Goal: Download file/media

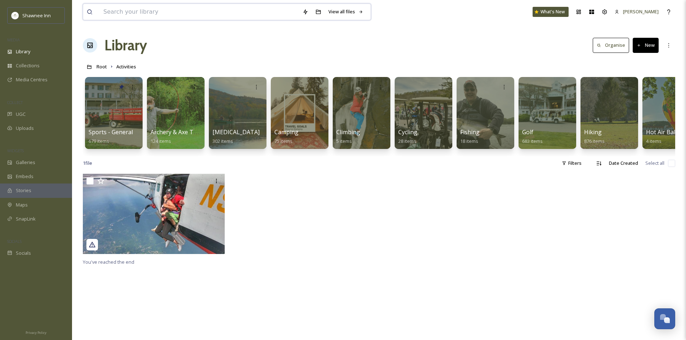
click at [187, 4] on input at bounding box center [199, 12] width 199 height 16
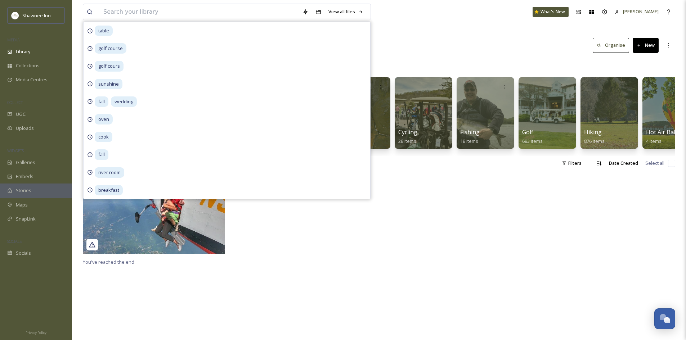
click at [433, 19] on div "View all files table golf course golf cours sunshine fall wedding oven cook fal…" at bounding box center [379, 12] width 592 height 24
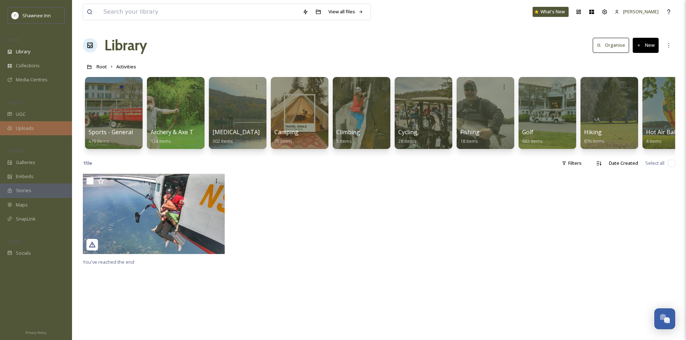
click at [30, 131] on span "Uploads" at bounding box center [25, 128] width 18 height 7
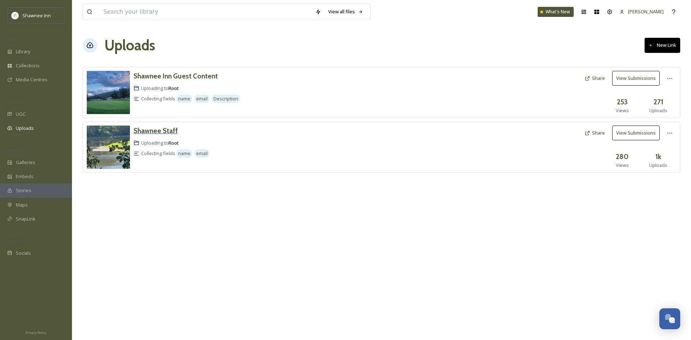
click at [152, 133] on h3 "Shawnee Staff" at bounding box center [156, 130] width 44 height 9
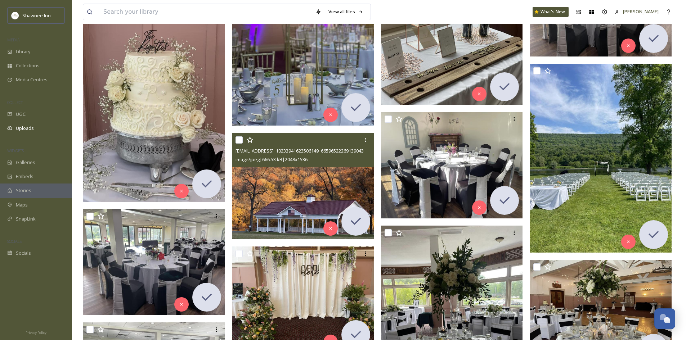
scroll to position [6122, 0]
click at [344, 189] on img at bounding box center [303, 186] width 142 height 107
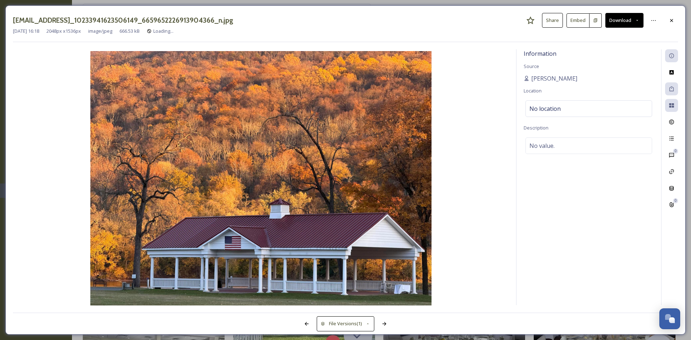
click at [625, 28] on button "Download" at bounding box center [625, 20] width 38 height 15
click at [620, 56] on div "Download Large (2000 x 1500)" at bounding box center [605, 51] width 75 height 14
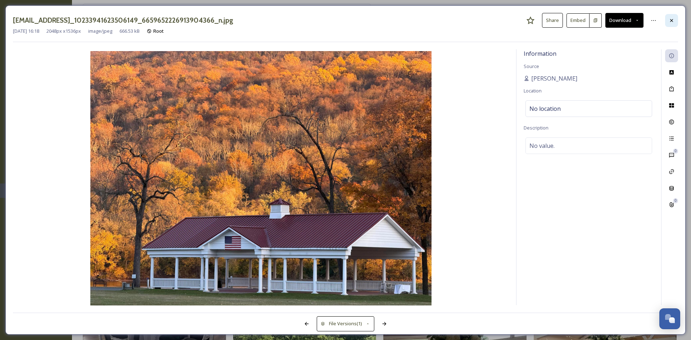
click at [671, 22] on icon at bounding box center [672, 21] width 6 height 6
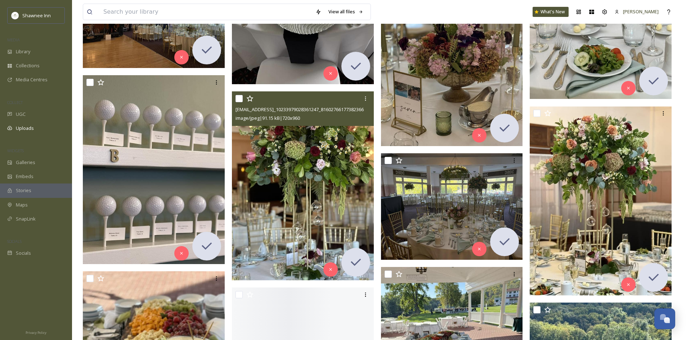
scroll to position [10047, 0]
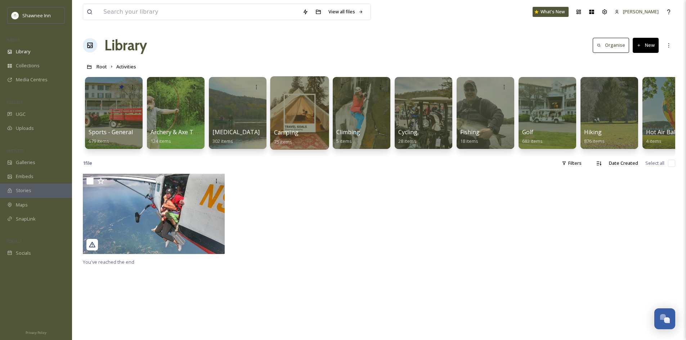
click at [317, 131] on div "Camping 75 items" at bounding box center [299, 137] width 51 height 18
click at [301, 107] on div at bounding box center [299, 112] width 59 height 73
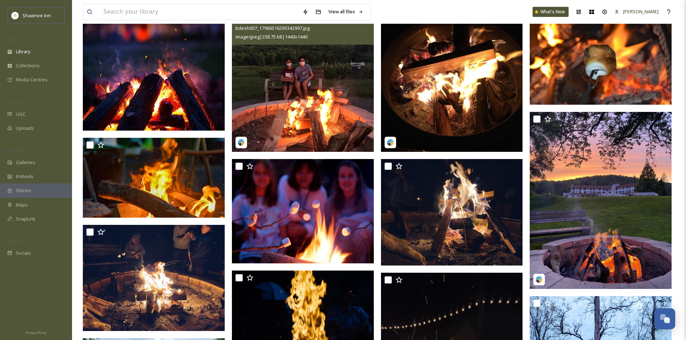
scroll to position [180, 0]
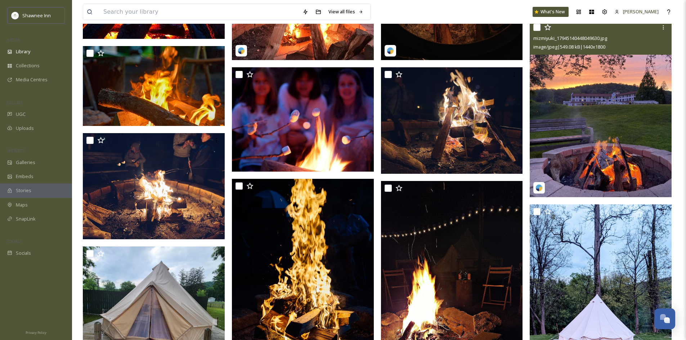
click at [582, 142] on img at bounding box center [601, 109] width 142 height 178
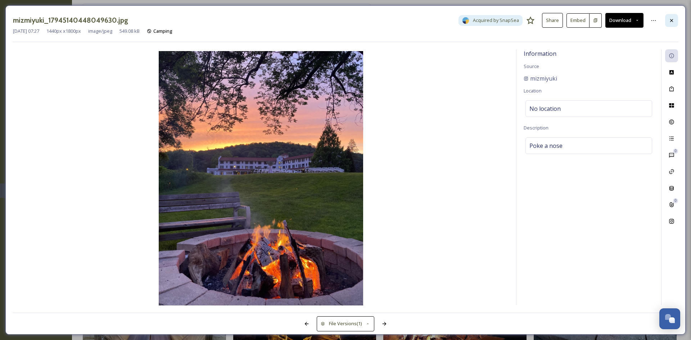
click at [673, 17] on div at bounding box center [671, 20] width 13 height 13
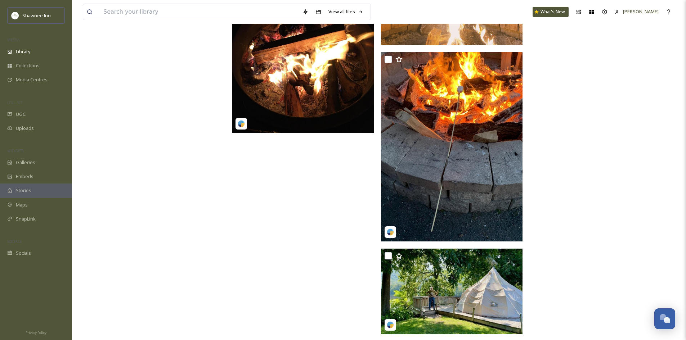
scroll to position [2885, 0]
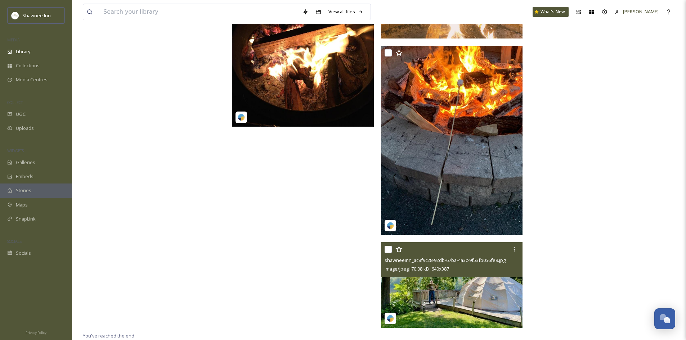
click at [429, 301] on img at bounding box center [452, 285] width 142 height 86
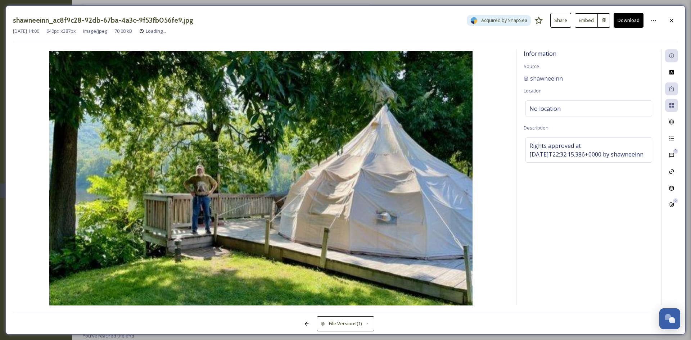
scroll to position [2821, 0]
click at [669, 24] on div at bounding box center [671, 20] width 13 height 13
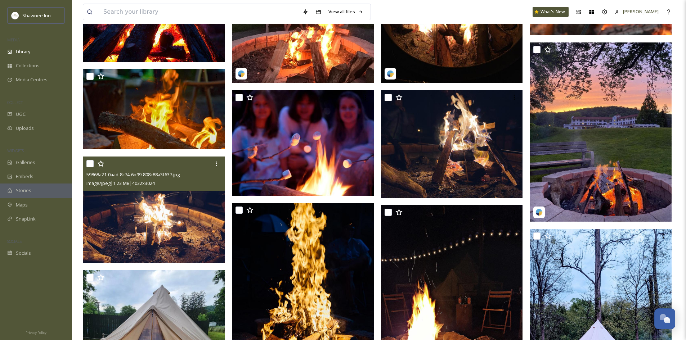
scroll to position [142, 0]
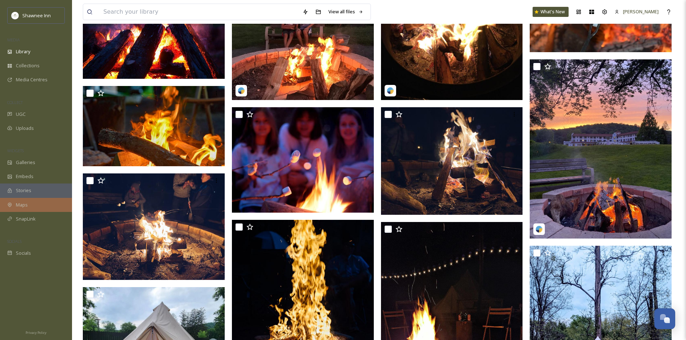
click at [37, 206] on div "Maps" at bounding box center [36, 205] width 72 height 14
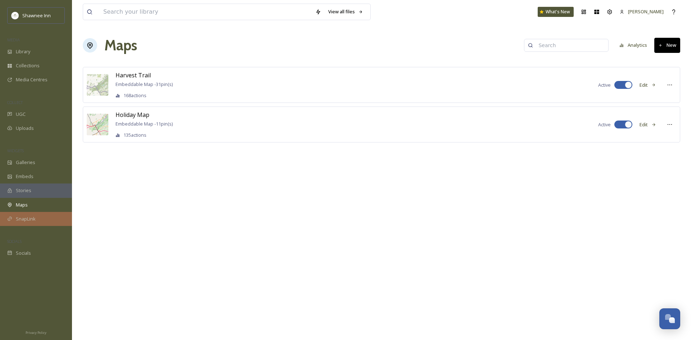
click at [29, 219] on span "SnapLink" at bounding box center [26, 219] width 20 height 7
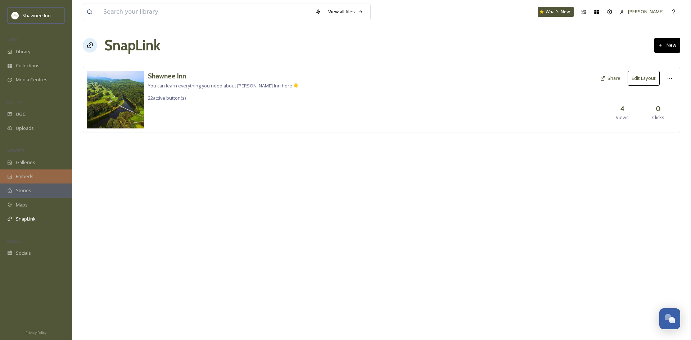
click at [51, 180] on div "Embeds" at bounding box center [36, 177] width 72 height 14
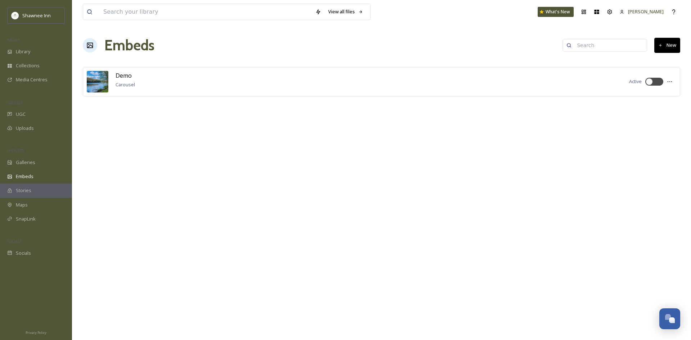
click at [51, 154] on div "WIDGETS" at bounding box center [36, 150] width 72 height 9
click at [39, 166] on div "Galleries" at bounding box center [36, 163] width 72 height 14
